Goal: Information Seeking & Learning: Learn about a topic

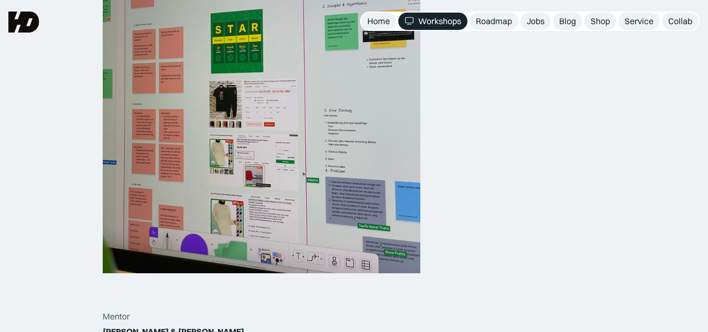
scroll to position [943, 0]
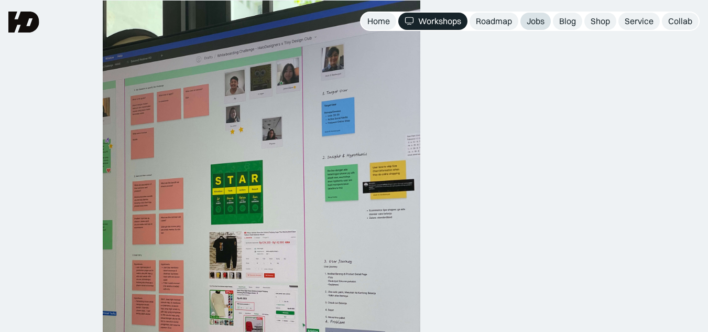
click at [540, 25] on div "Jobs" at bounding box center [535, 21] width 18 height 11
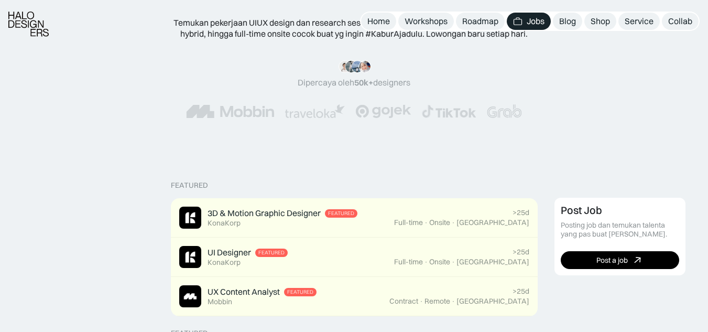
scroll to position [105, 0]
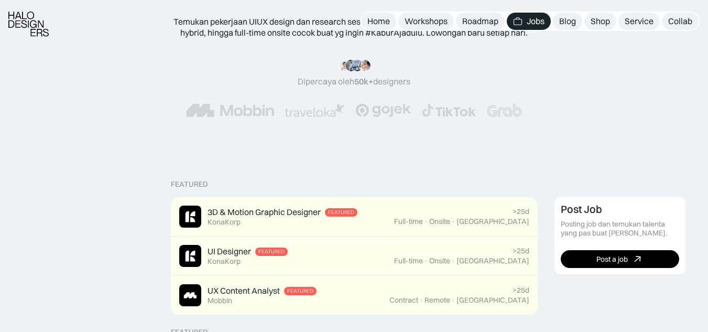
click at [496, 109] on img at bounding box center [504, 110] width 35 height 14
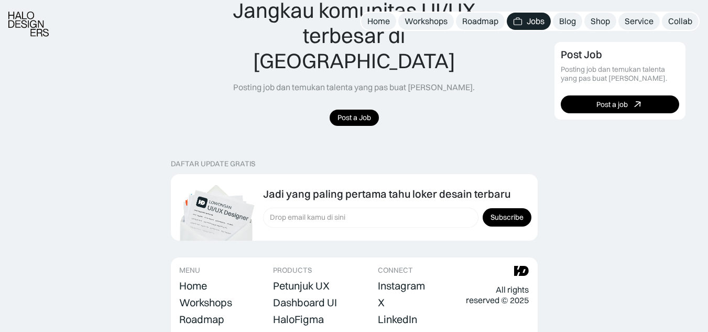
scroll to position [1087, 0]
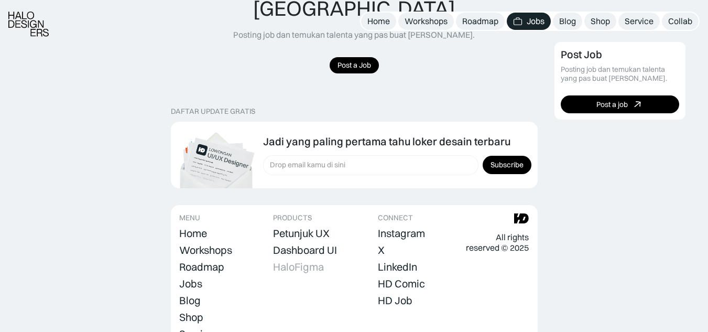
click at [301, 260] on div "HaloFigma" at bounding box center [298, 266] width 51 height 13
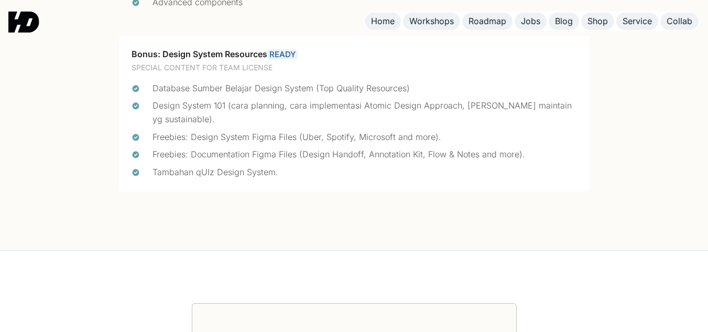
scroll to position [2461, 0]
click at [532, 25] on div "Jobs" at bounding box center [530, 21] width 19 height 11
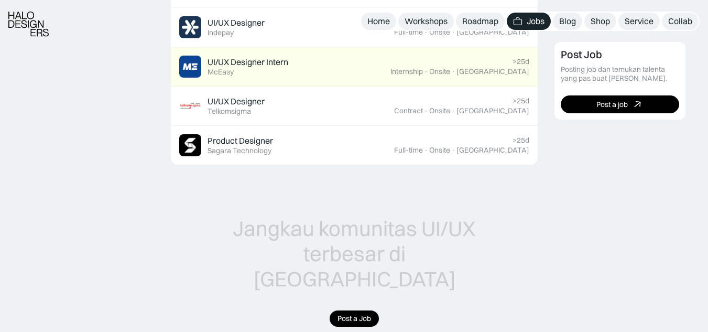
scroll to position [838, 0]
